Goal: Task Accomplishment & Management: Complete application form

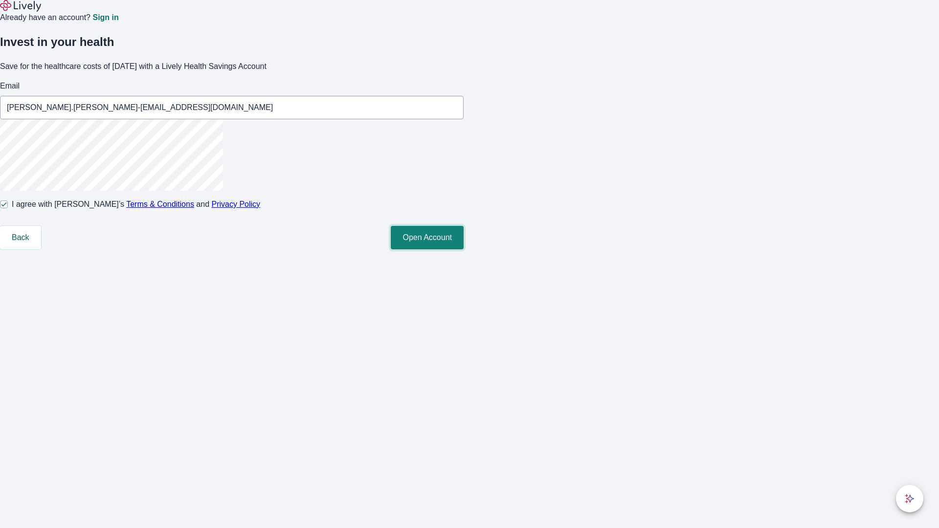
click at [464, 249] on button "Open Account" at bounding box center [427, 237] width 73 height 23
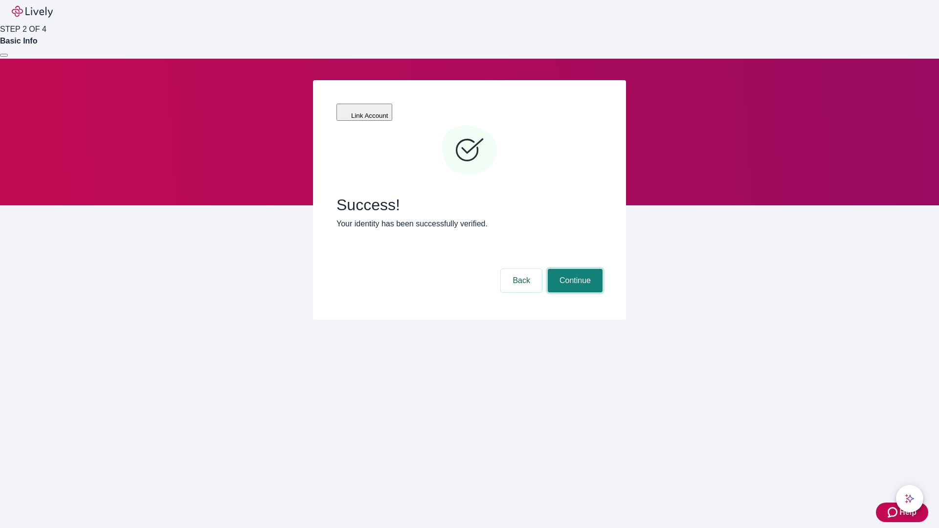
click at [574, 269] on button "Continue" at bounding box center [575, 280] width 55 height 23
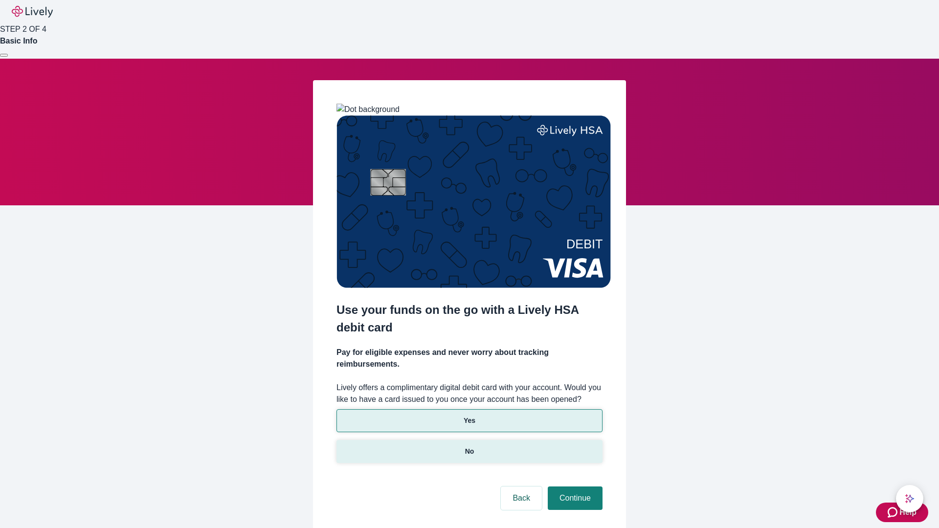
click at [469, 446] on p "No" at bounding box center [469, 451] width 9 height 10
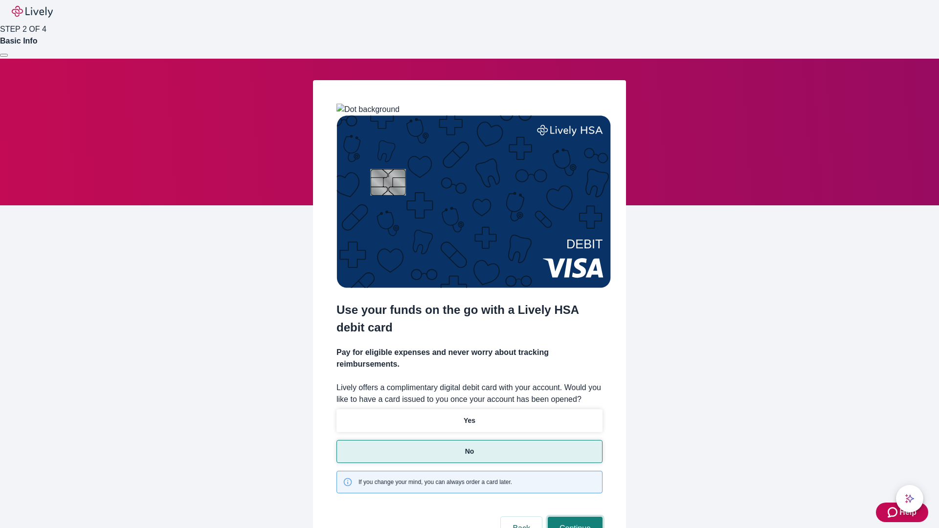
click at [574, 517] on button "Continue" at bounding box center [575, 528] width 55 height 23
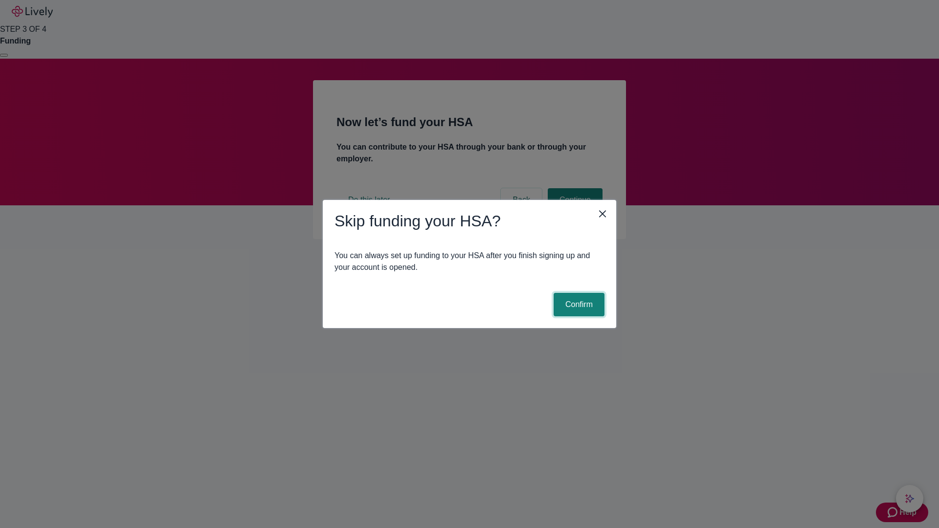
click at [577, 305] on button "Confirm" at bounding box center [579, 304] width 51 height 23
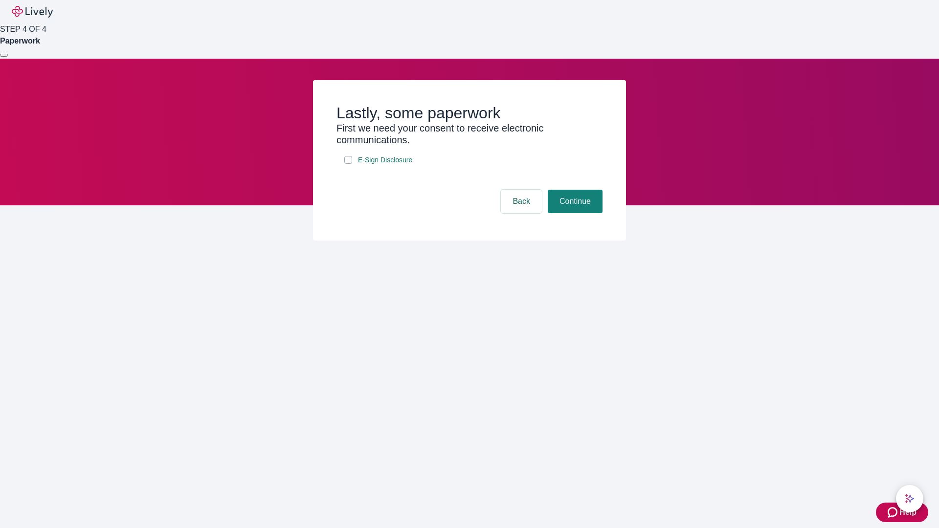
click at [348, 164] on input "E-Sign Disclosure" at bounding box center [348, 160] width 8 height 8
checkbox input "true"
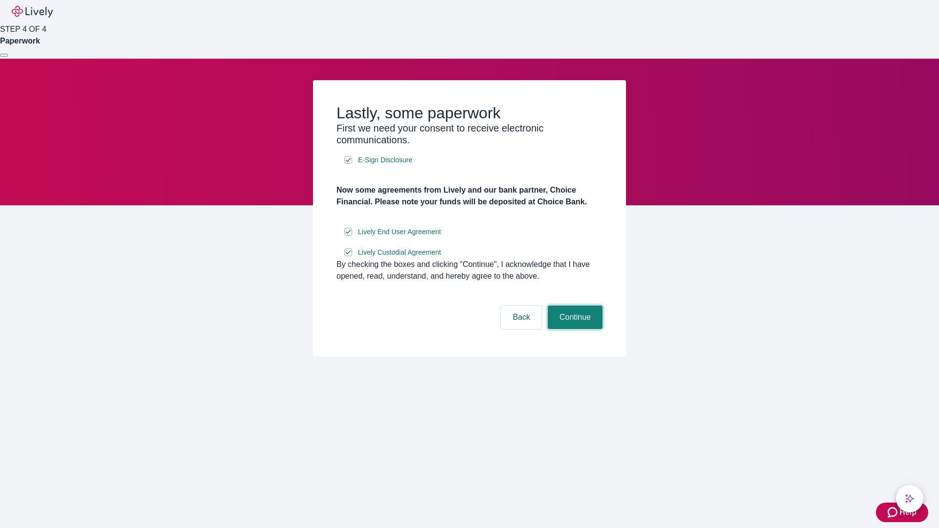
click at [574, 329] on button "Continue" at bounding box center [575, 317] width 55 height 23
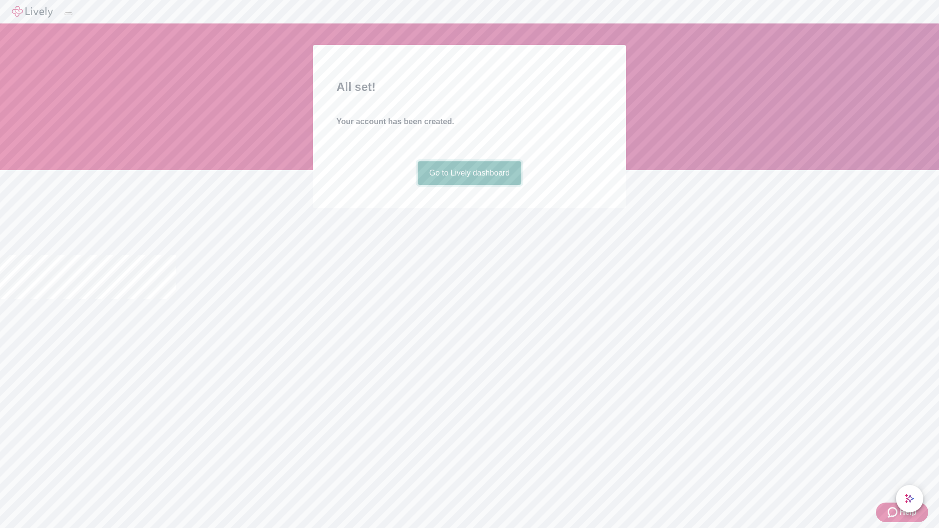
click at [469, 185] on link "Go to Lively dashboard" at bounding box center [470, 172] width 104 height 23
